Goal: Task Accomplishment & Management: Use online tool/utility

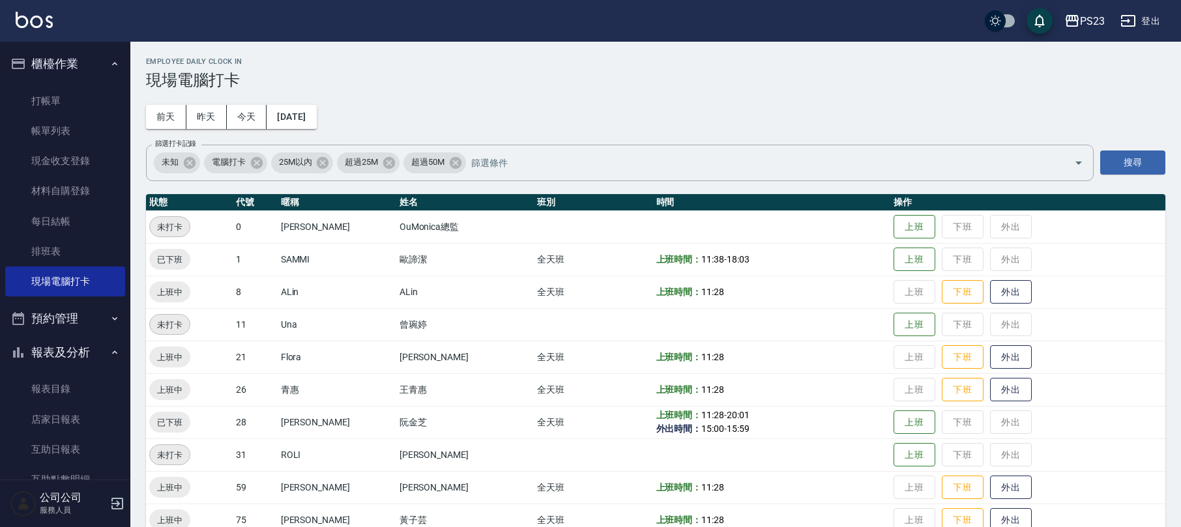
scroll to position [90, 0]
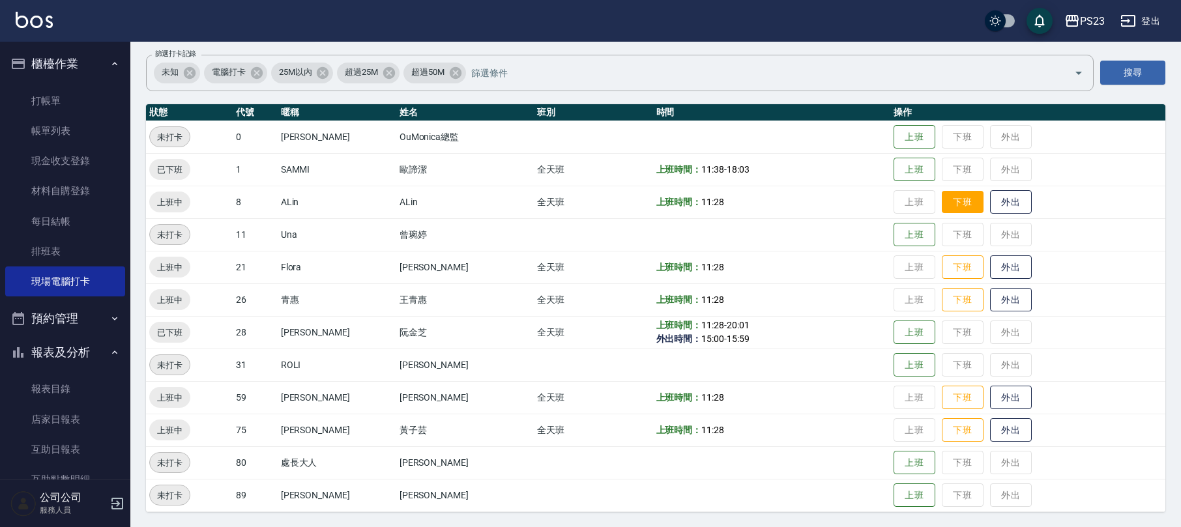
click at [944, 205] on button "下班" at bounding box center [963, 202] width 42 height 23
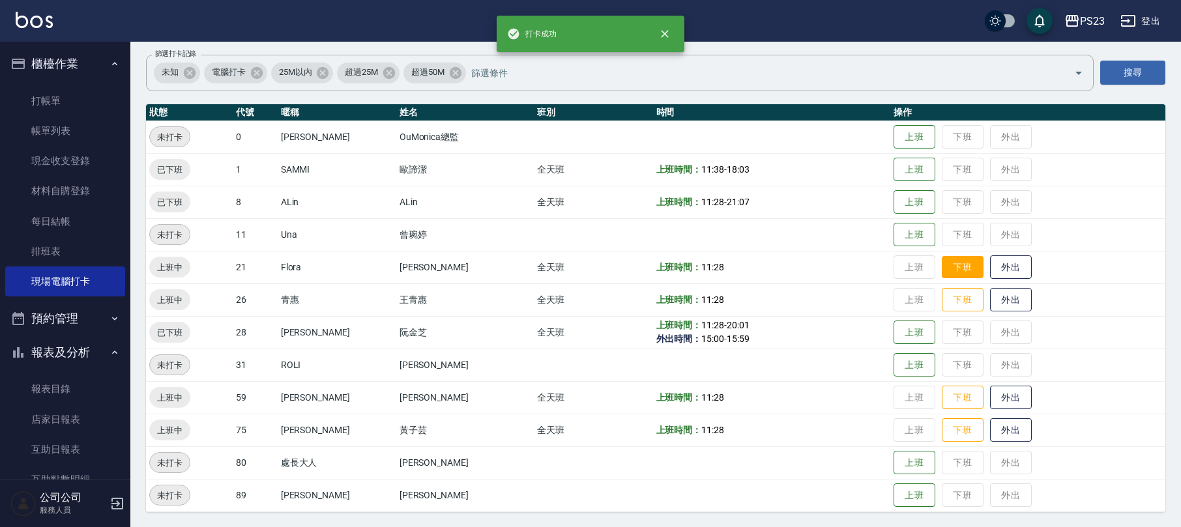
click at [942, 266] on button "下班" at bounding box center [963, 267] width 42 height 23
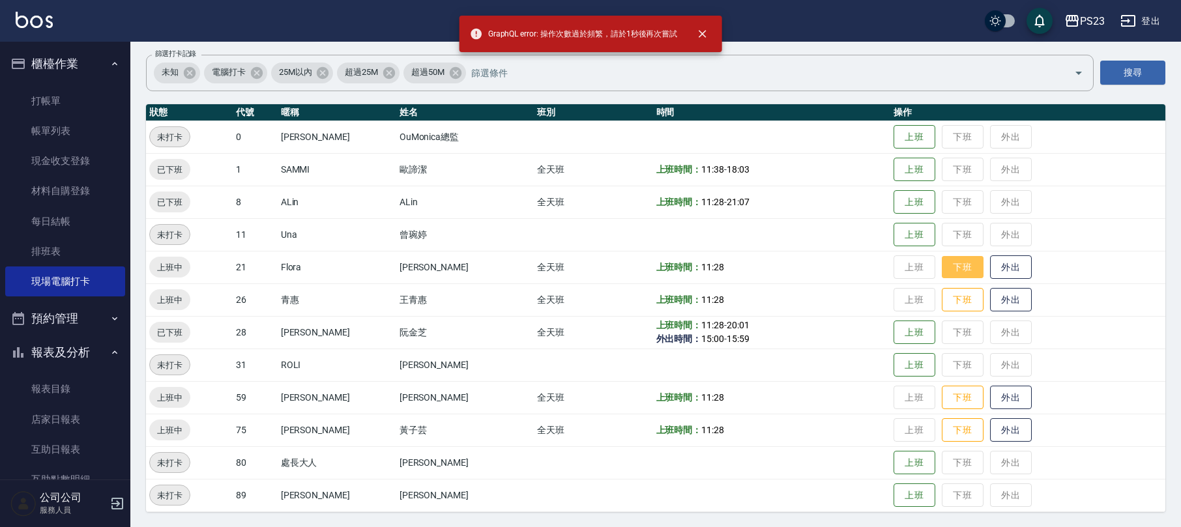
click at [947, 266] on button "下班" at bounding box center [963, 267] width 42 height 23
click at [942, 298] on button "下班" at bounding box center [963, 300] width 42 height 23
click at [956, 395] on button "下班" at bounding box center [963, 398] width 42 height 23
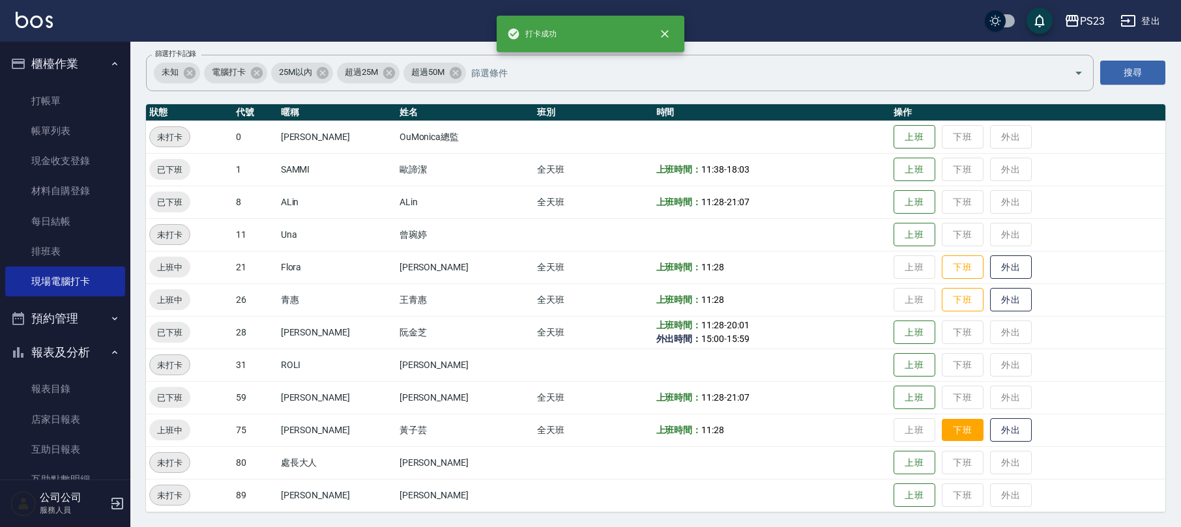
click at [956, 438] on button "下班" at bounding box center [963, 430] width 42 height 23
click at [952, 300] on button "下班" at bounding box center [963, 300] width 42 height 23
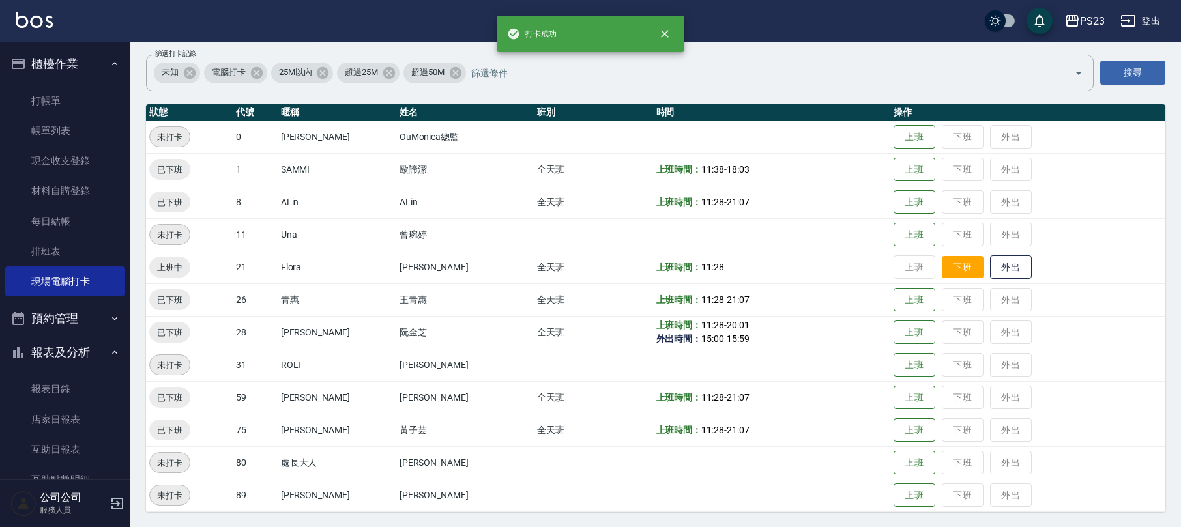
click at [942, 259] on button "下班" at bounding box center [963, 267] width 42 height 23
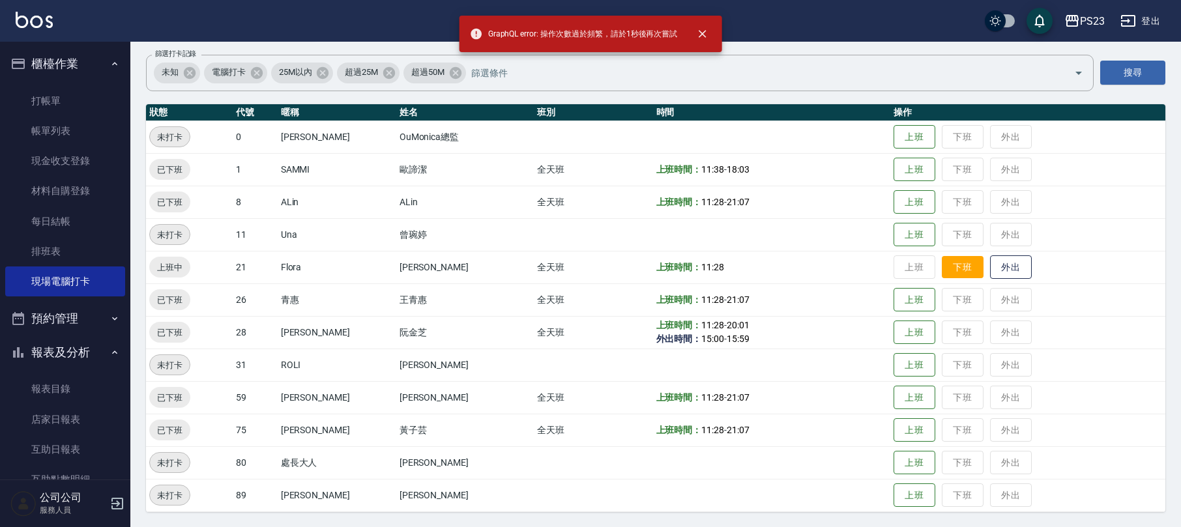
click at [942, 258] on button "下班" at bounding box center [963, 267] width 42 height 23
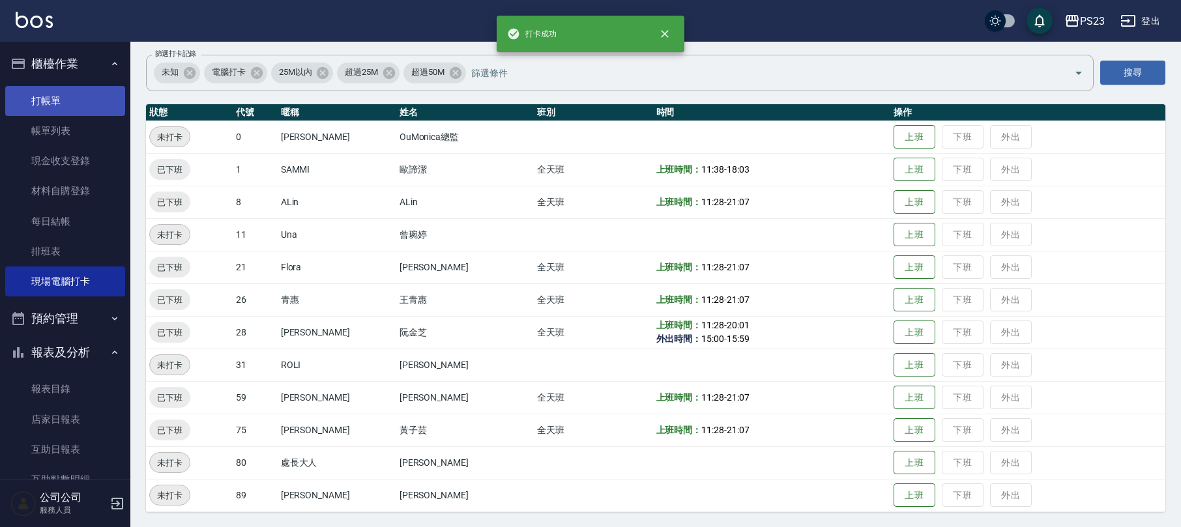
click at [65, 96] on link "打帳單" at bounding box center [65, 101] width 120 height 30
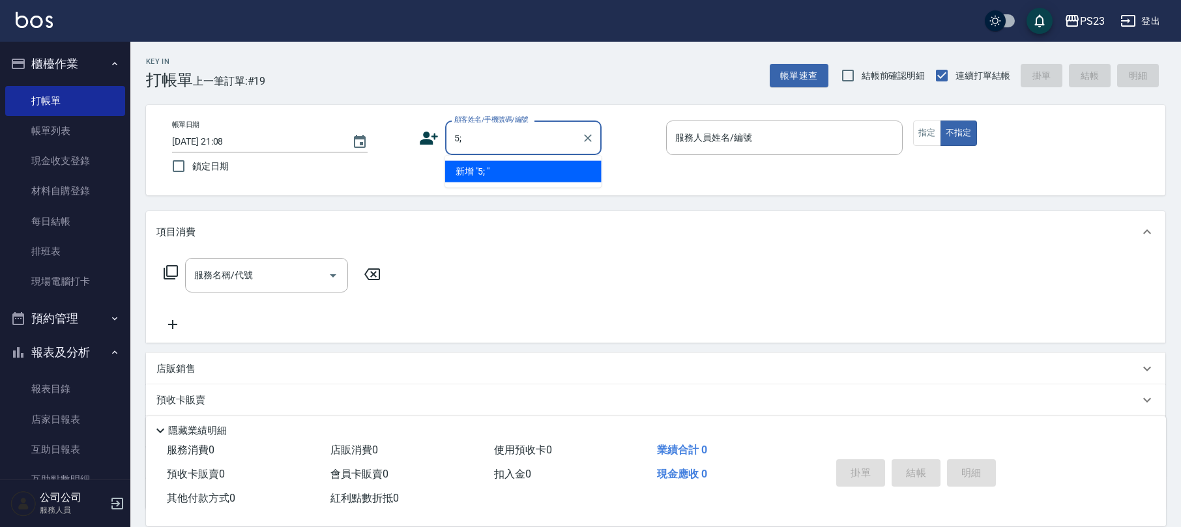
type input "5"
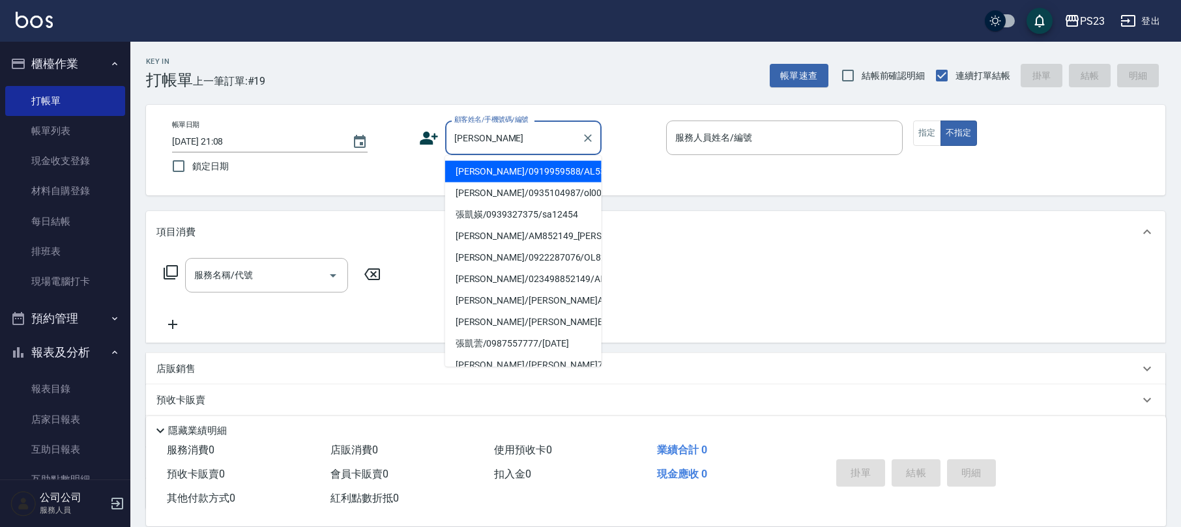
click at [544, 178] on li "[PERSON_NAME]/0919959588/AL531218" at bounding box center [523, 172] width 156 height 22
type input "[PERSON_NAME]/0919959588/AL531218"
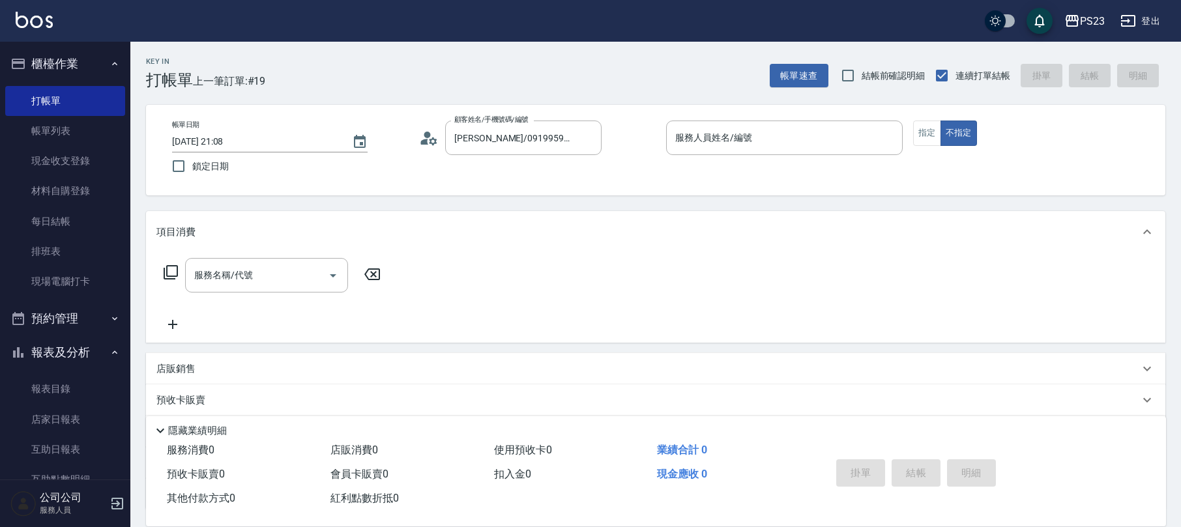
click at [428, 132] on circle at bounding box center [427, 135] width 7 height 7
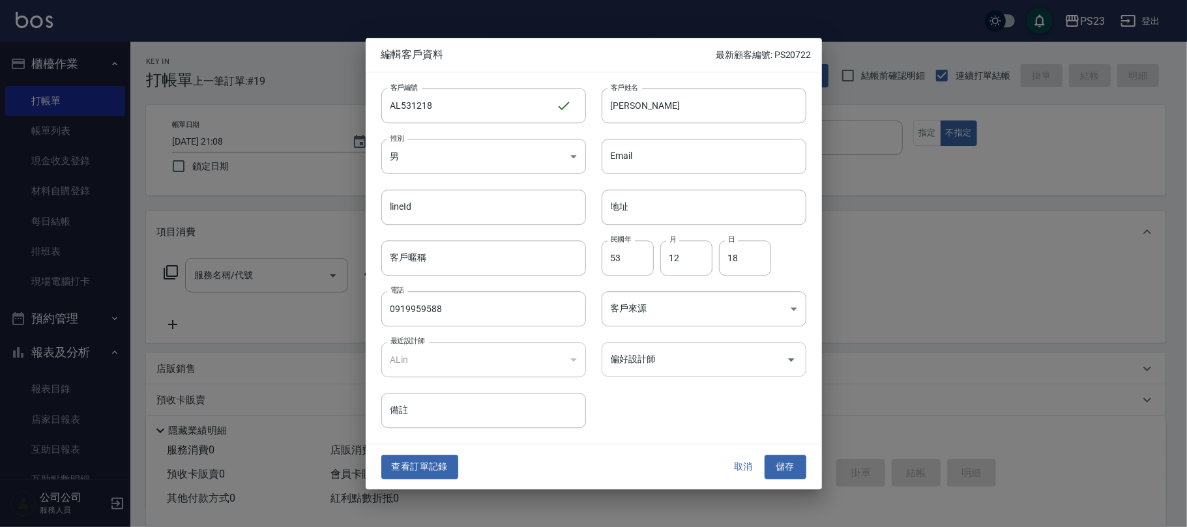
click at [641, 346] on div "偏好設計師" at bounding box center [704, 359] width 205 height 35
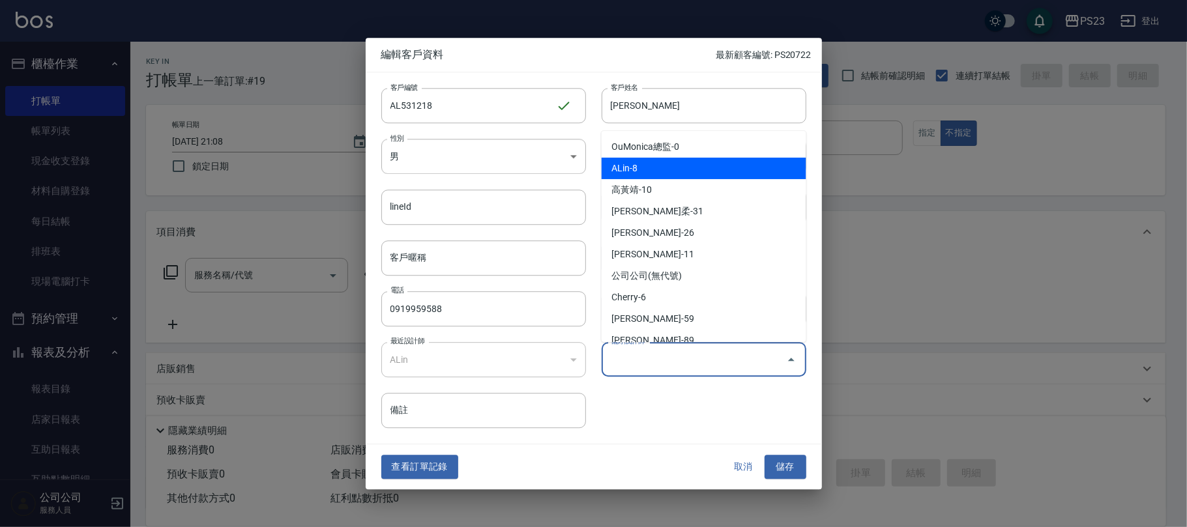
click at [670, 171] on li "ALin-8" at bounding box center [704, 169] width 205 height 22
type input "ALin"
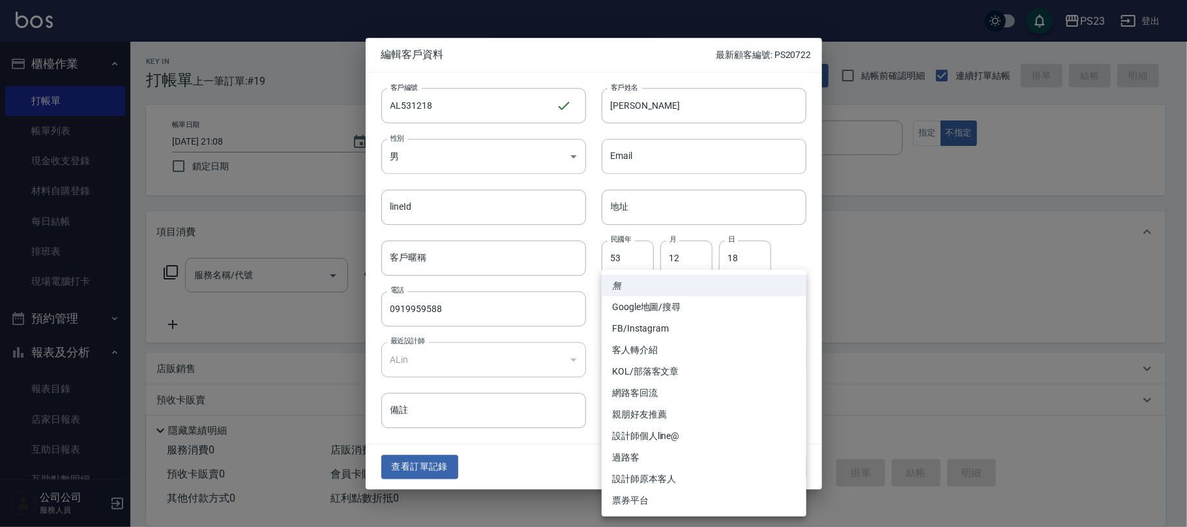
click at [647, 311] on body "PS23 登出 櫃檯作業 打帳單 帳單列表 現金收支登錄 材料自購登錄 每日結帳 排班表 現場電腦打卡 預約管理 預約管理 單日預約紀錄 單週預約紀錄 報表及…" at bounding box center [593, 316] width 1187 height 632
drag, startPoint x: 653, startPoint y: 482, endPoint x: 663, endPoint y: 477, distance: 11.1
click at [655, 483] on li "設計師原本客人" at bounding box center [704, 480] width 205 height 22
type input "設計師原本客人"
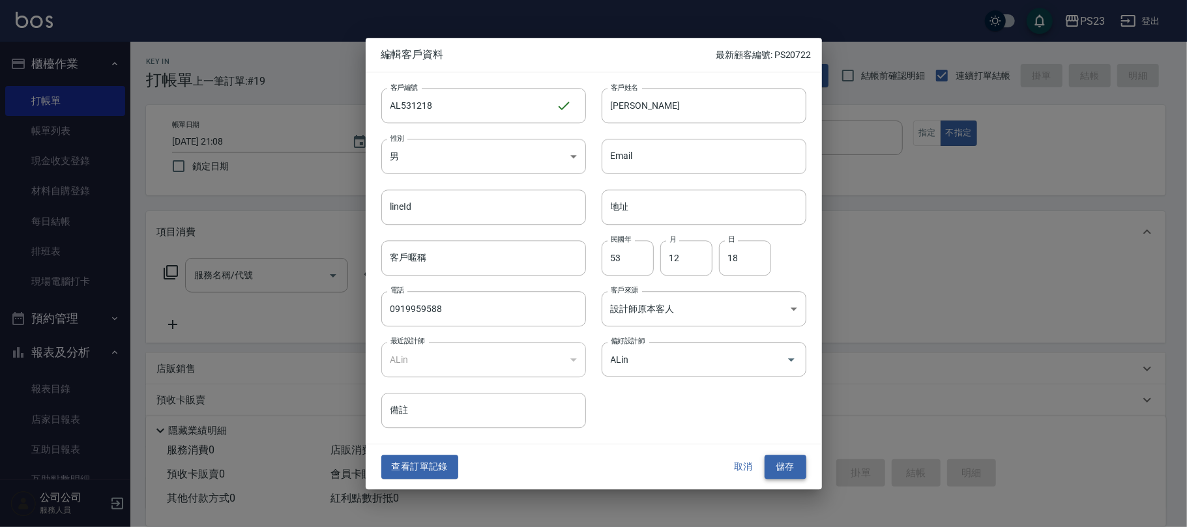
click at [788, 471] on button "儲存" at bounding box center [786, 468] width 42 height 24
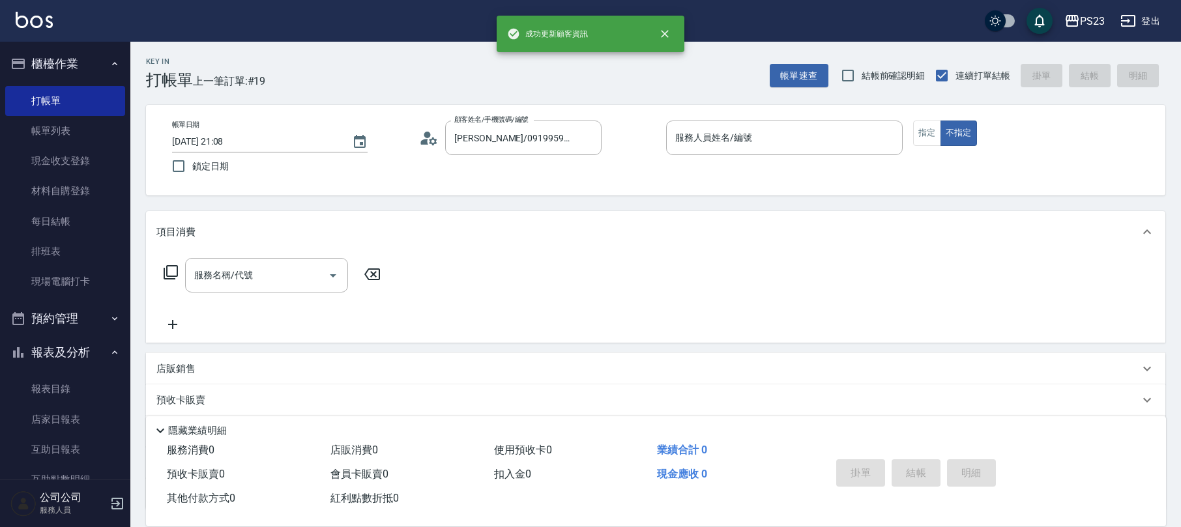
click at [822, 160] on p at bounding box center [784, 162] width 237 height 14
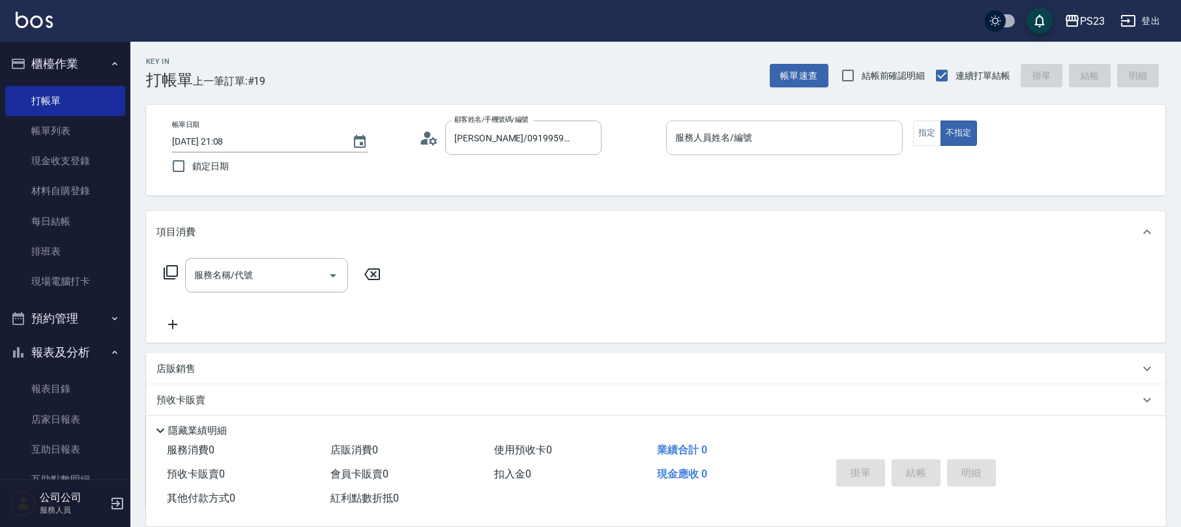
drag, startPoint x: 816, startPoint y: 151, endPoint x: 825, endPoint y: 155, distance: 9.1
click at [817, 151] on div "服務人員姓名/編號" at bounding box center [784, 138] width 237 height 35
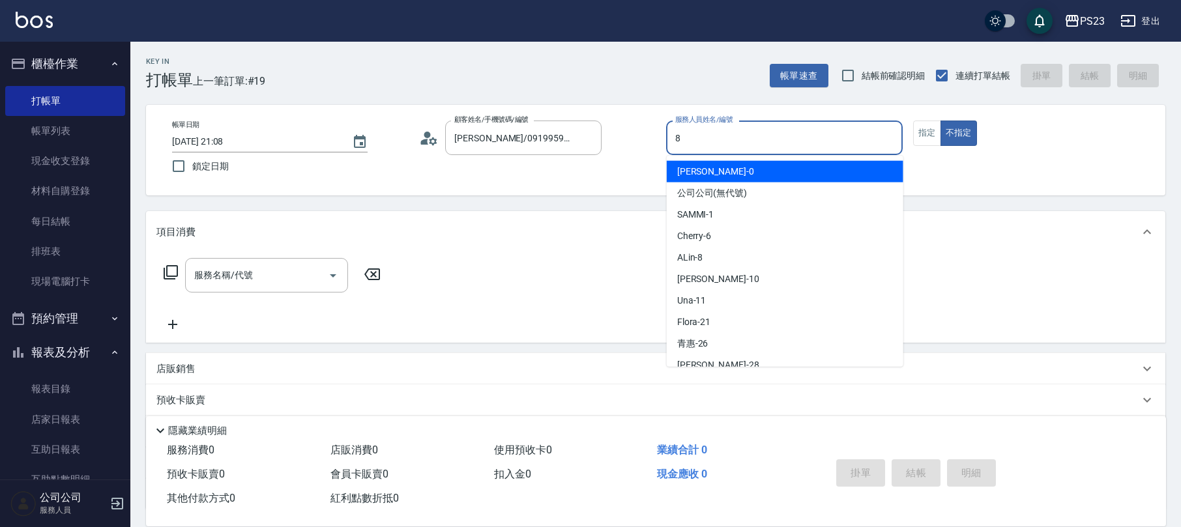
type input "ALin-8"
type button "false"
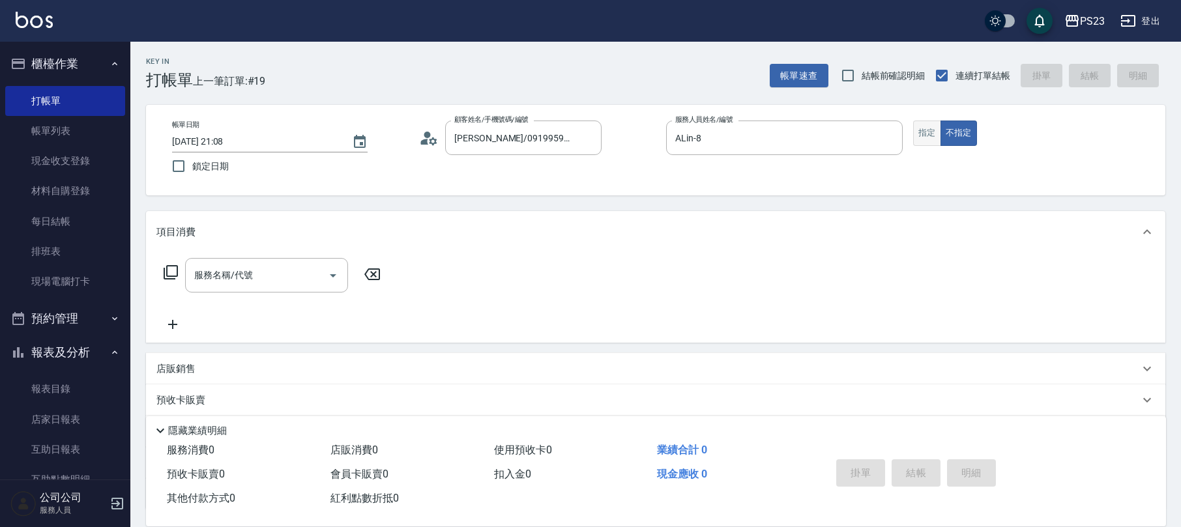
click at [931, 133] on button "指定" at bounding box center [927, 133] width 28 height 25
click at [273, 273] on input "服務名稱/代號" at bounding box center [257, 275] width 132 height 23
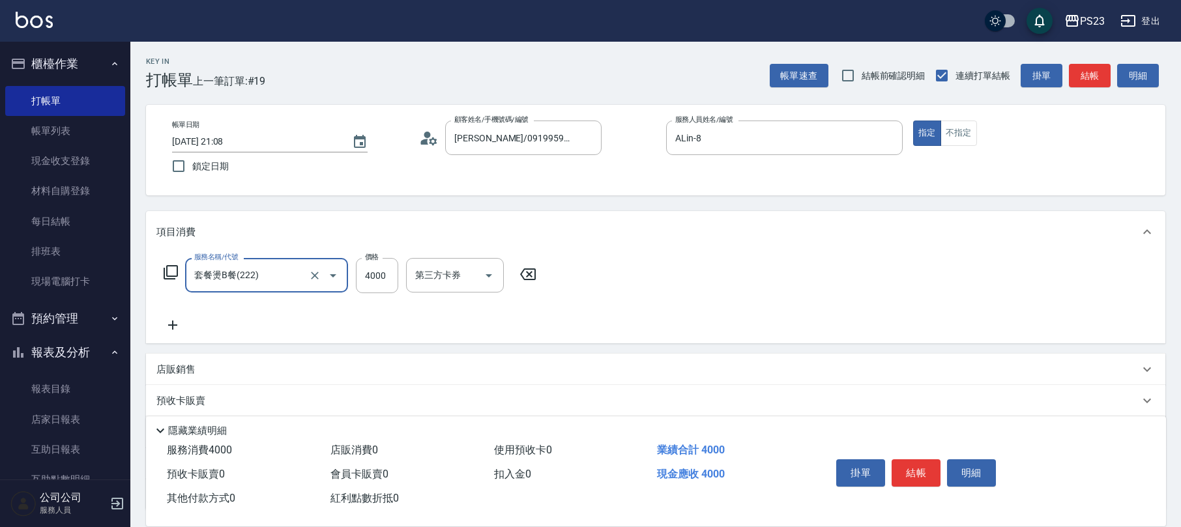
type input "套餐燙B餐(222)"
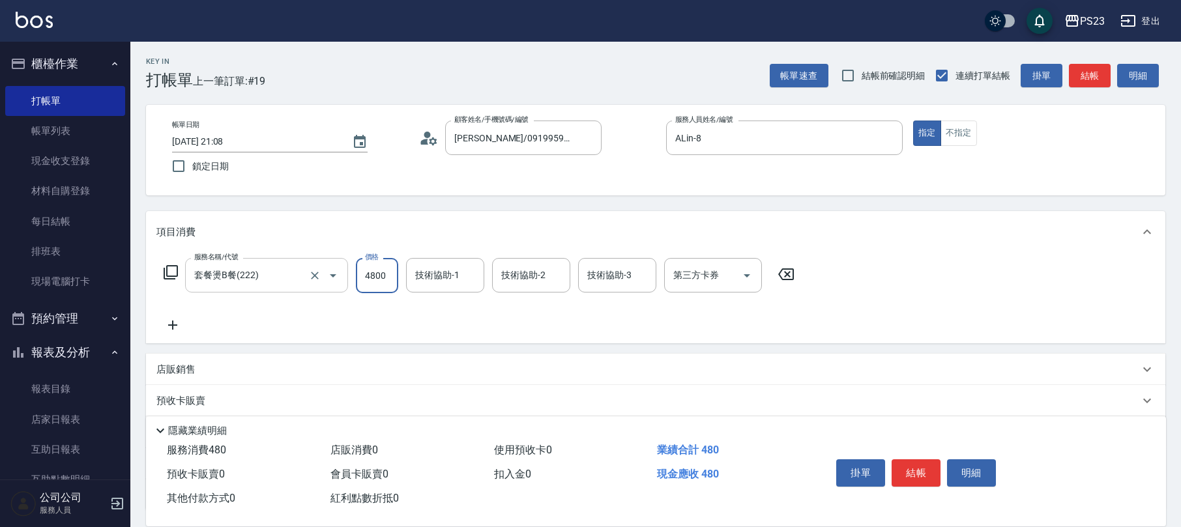
type input "4800"
type input "ALin-8"
type input "Flora-21"
type input "青惠-26"
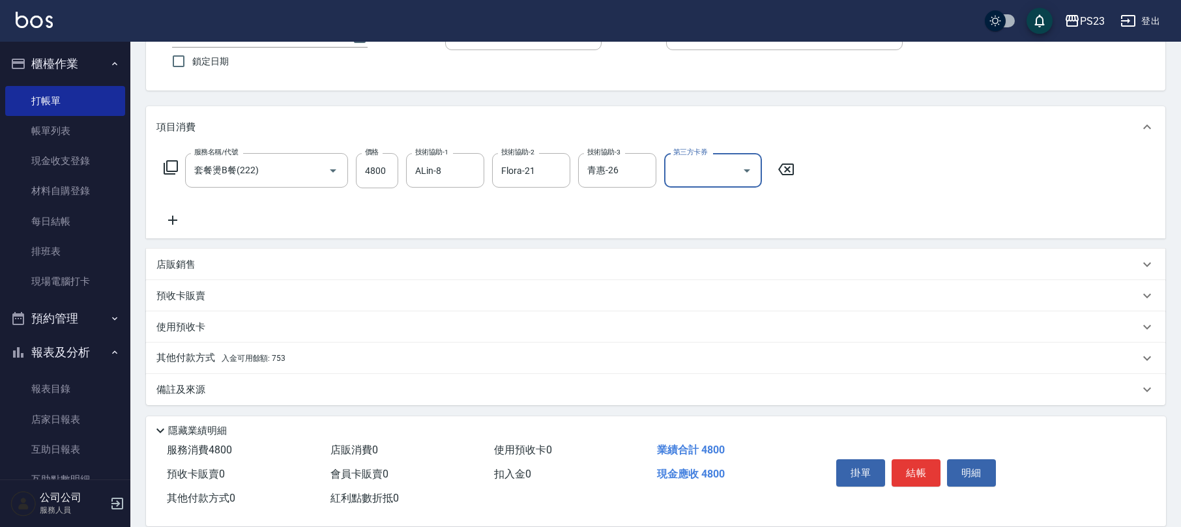
drag, startPoint x: 210, startPoint y: 387, endPoint x: 243, endPoint y: 382, distance: 33.7
click at [212, 387] on div "備註及來源" at bounding box center [647, 390] width 983 height 14
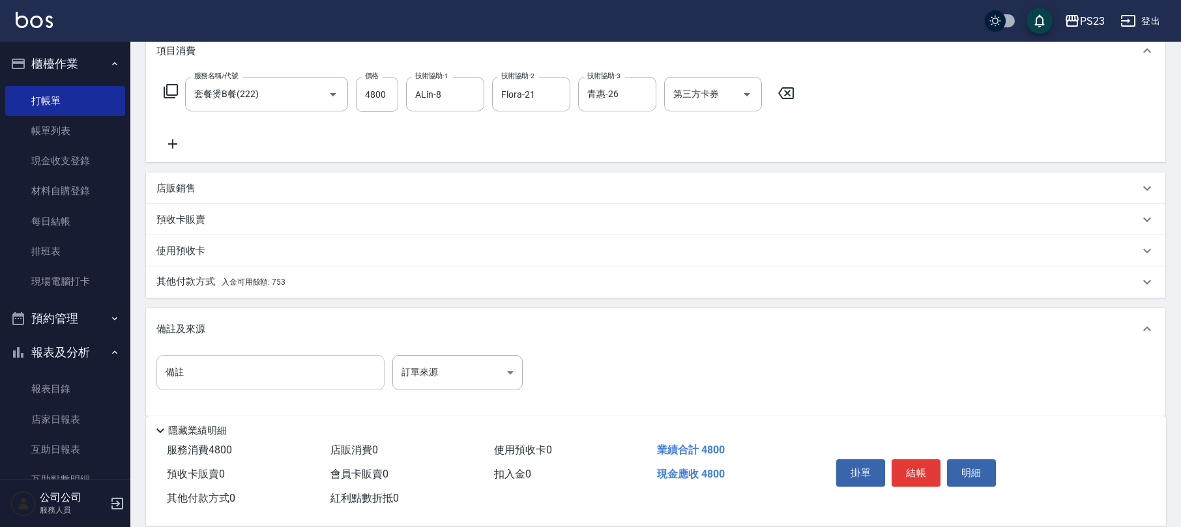
scroll to position [190, 0]
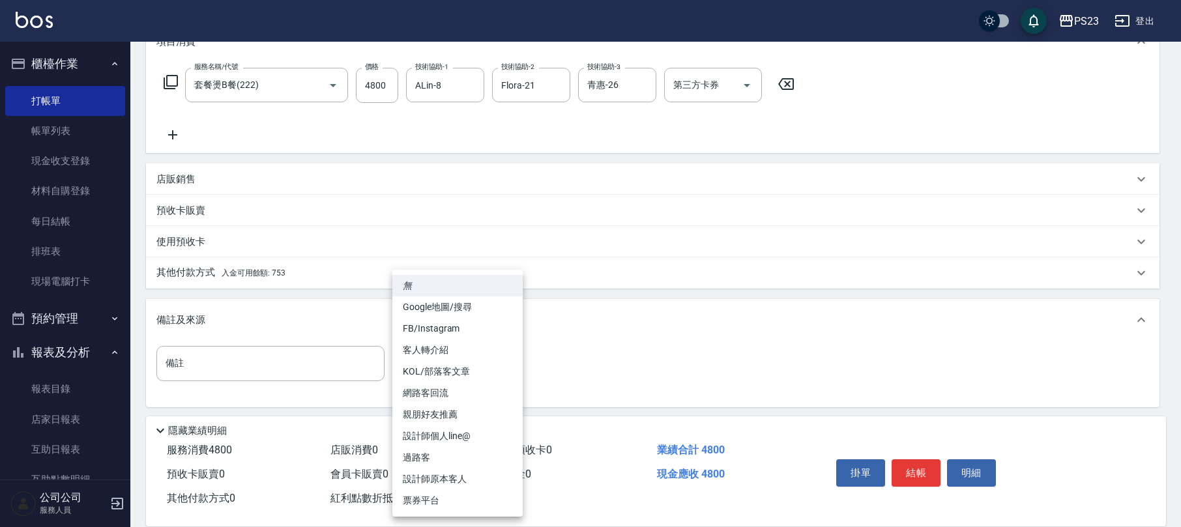
click at [445, 369] on body "PS23 登出 櫃檯作業 打帳單 帳單列表 現金收支登錄 材料自購登錄 每日結帳 排班表 現場電腦打卡 預約管理 預約管理 單日預約紀錄 單週預約紀錄 報表及…" at bounding box center [590, 170] width 1181 height 720
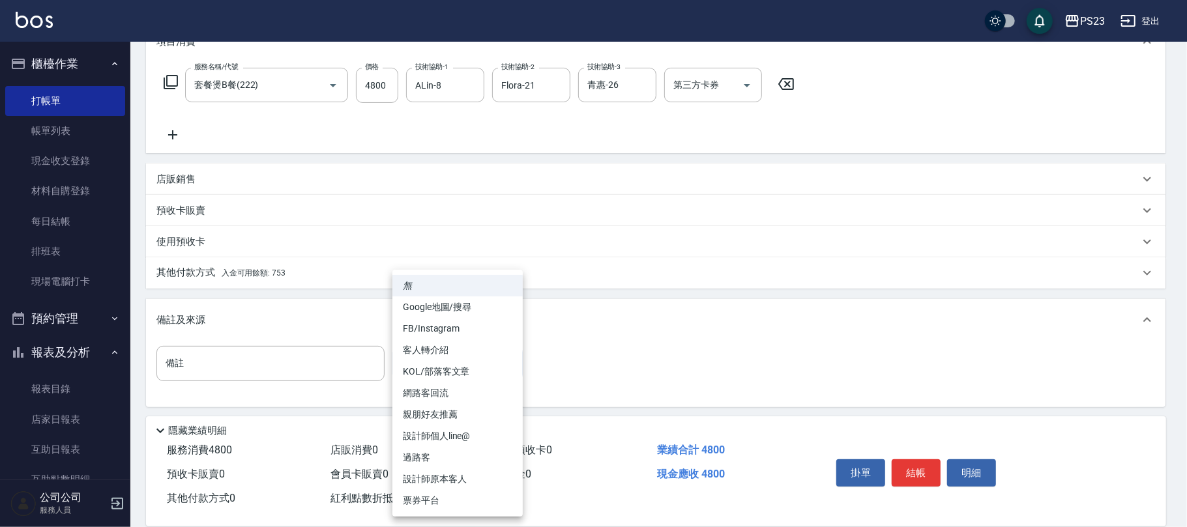
drag, startPoint x: 428, startPoint y: 478, endPoint x: 442, endPoint y: 468, distance: 17.4
click at [428, 479] on li "設計師原本客人" at bounding box center [457, 480] width 130 height 22
type input "設計師原本客人"
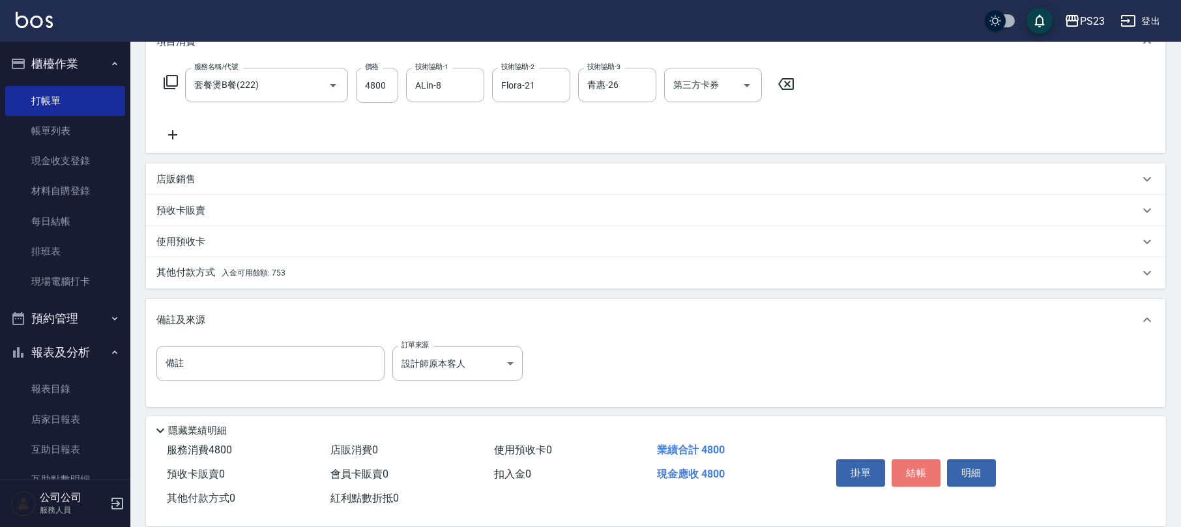
drag, startPoint x: 905, startPoint y: 467, endPoint x: 812, endPoint y: 445, distance: 96.0
click at [905, 467] on button "結帳" at bounding box center [916, 473] width 49 height 27
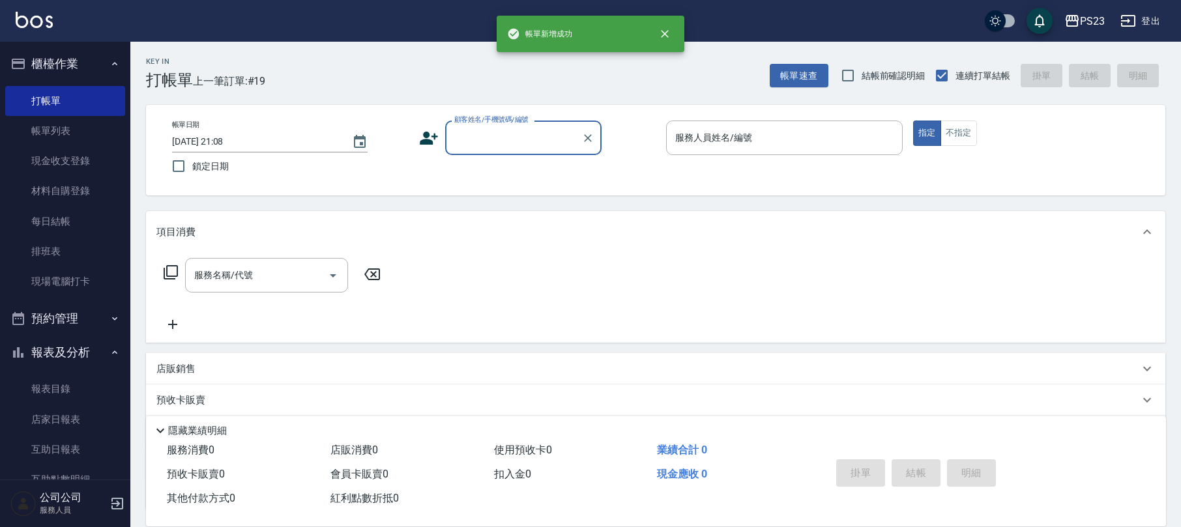
scroll to position [0, 0]
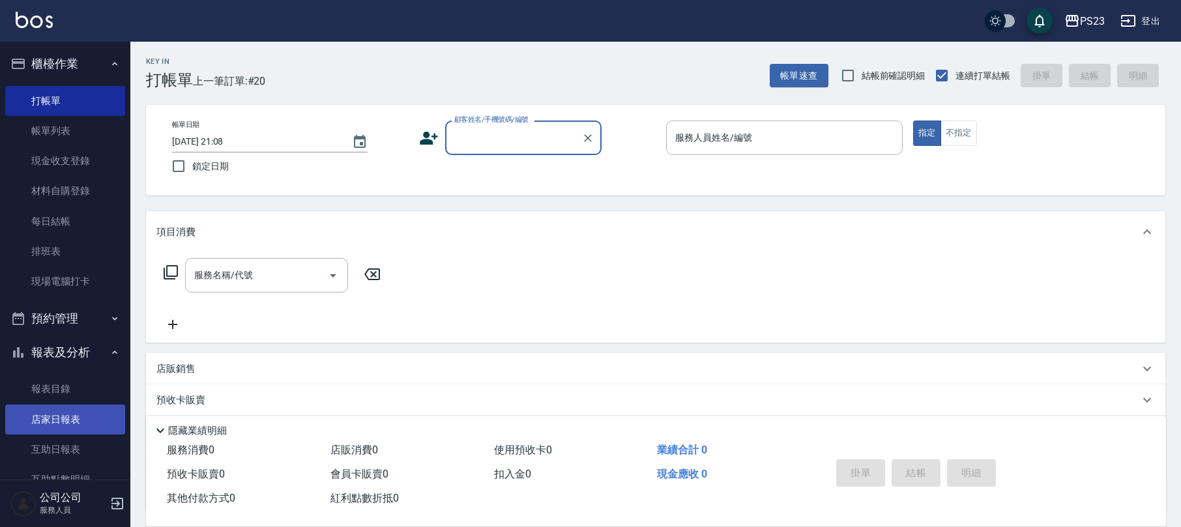
click at [90, 415] on link "店家日報表" at bounding box center [65, 420] width 120 height 30
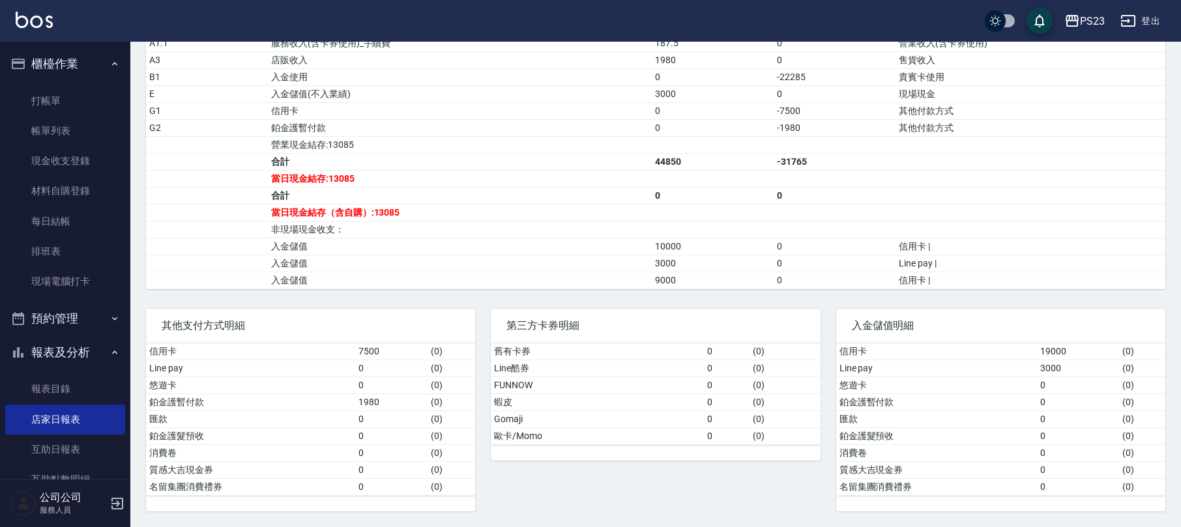
scroll to position [231, 0]
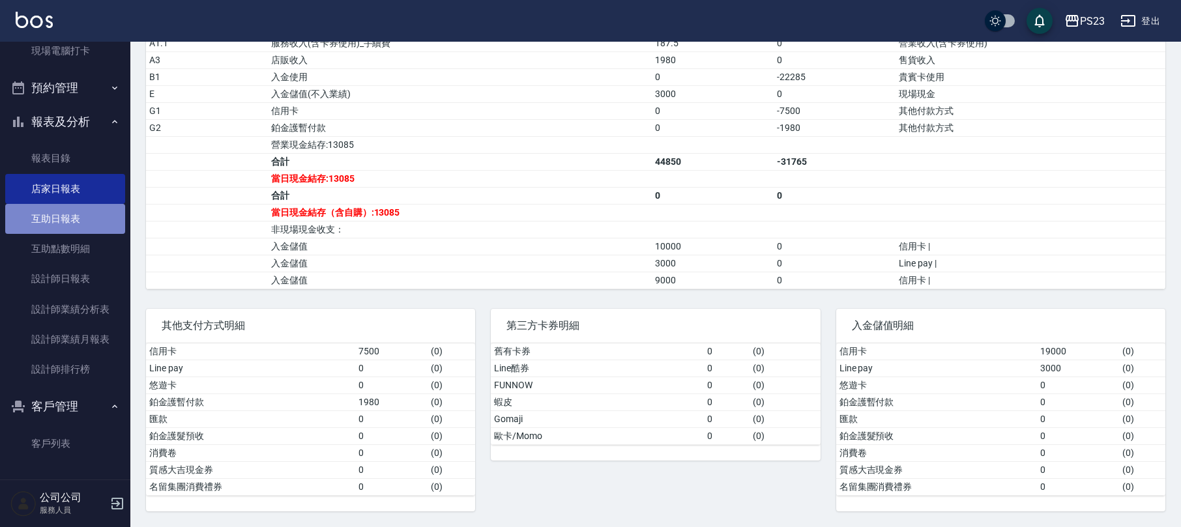
click at [95, 214] on link "互助日報表" at bounding box center [65, 219] width 120 height 30
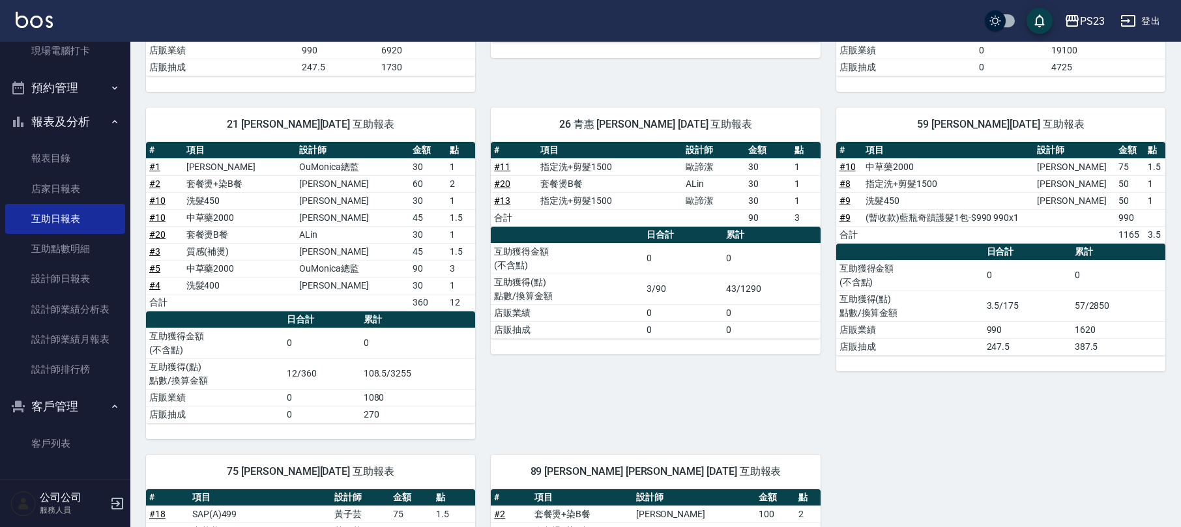
scroll to position [580, 0]
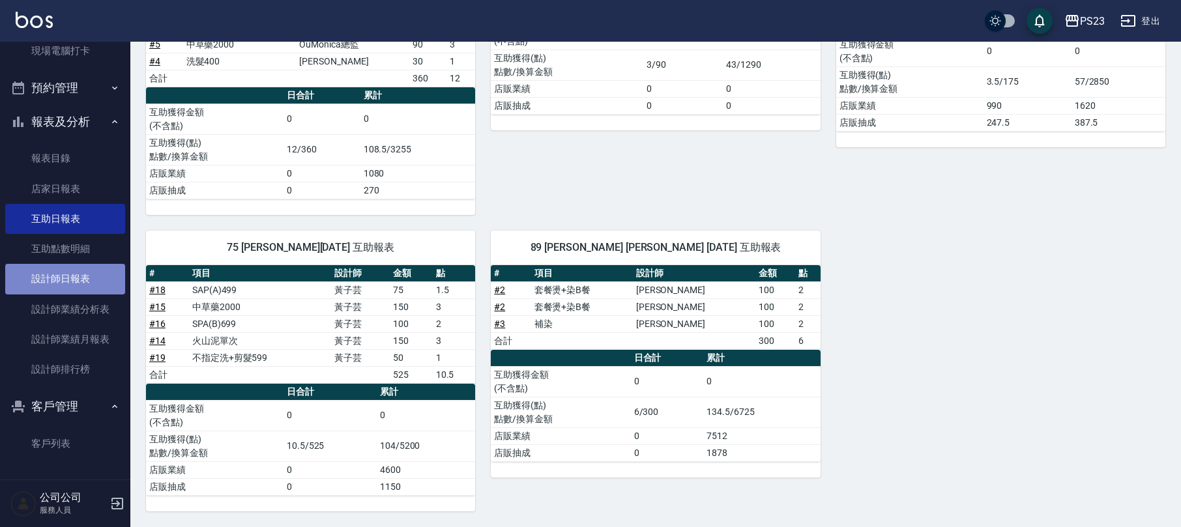
click at [73, 274] on link "設計師日報表" at bounding box center [65, 279] width 120 height 30
